Goal: Transaction & Acquisition: Purchase product/service

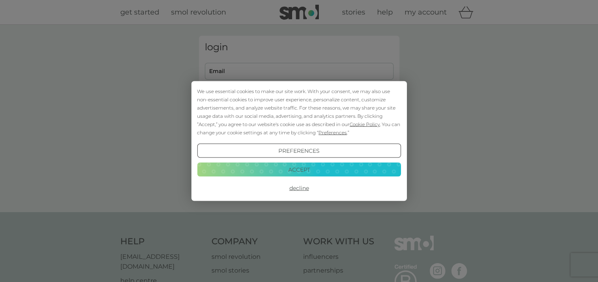
click at [302, 169] on button "Accept" at bounding box center [299, 169] width 204 height 14
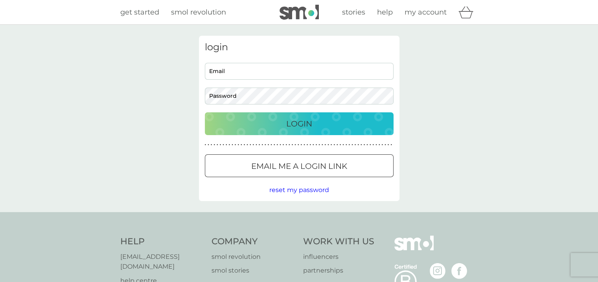
click at [283, 70] on input "Email" at bounding box center [299, 71] width 189 height 17
type input "[EMAIL_ADDRESS][DOMAIN_NAME]"
click at [290, 124] on p "Login" at bounding box center [299, 124] width 26 height 13
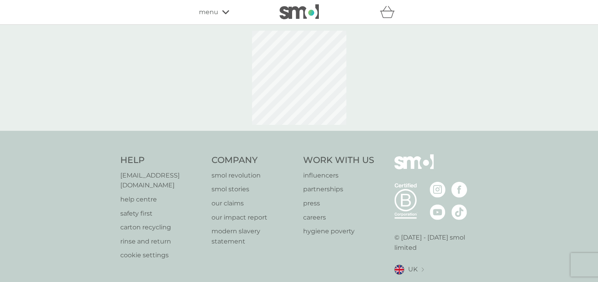
select select "119"
